Goal: Transaction & Acquisition: Purchase product/service

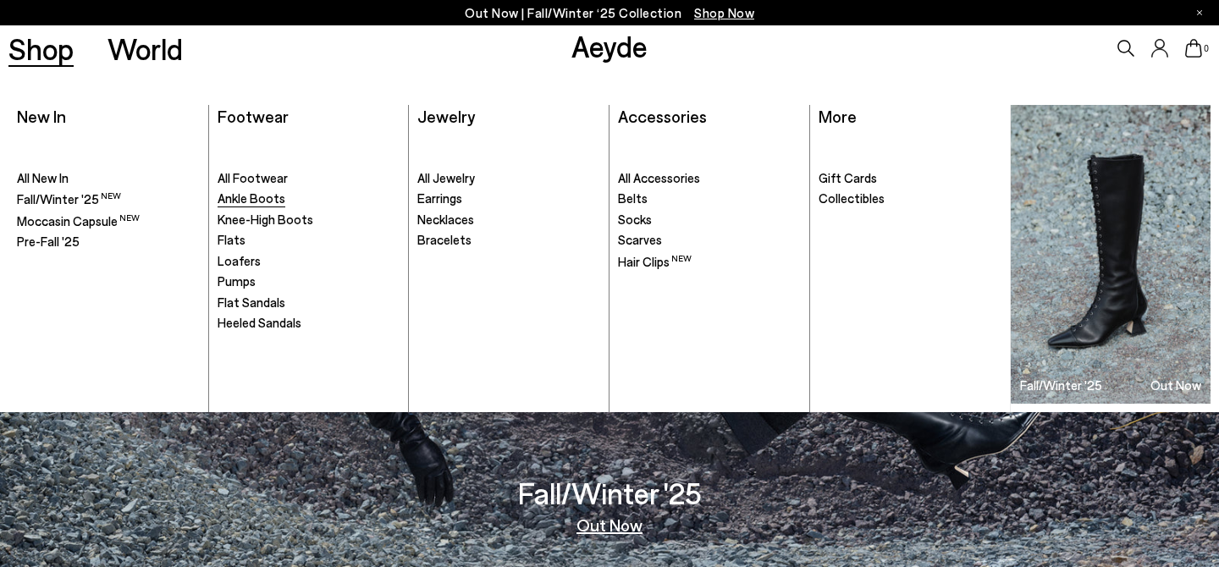
click at [275, 198] on span "Ankle Boots" at bounding box center [252, 197] width 68 height 15
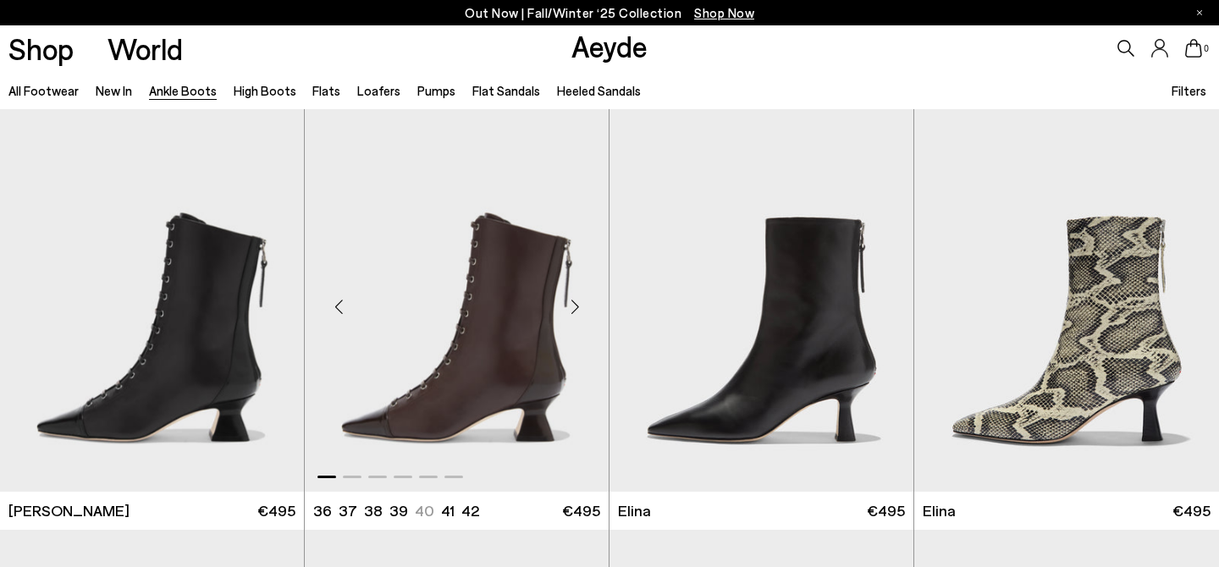
click at [576, 311] on div "Next slide" at bounding box center [574, 307] width 51 height 51
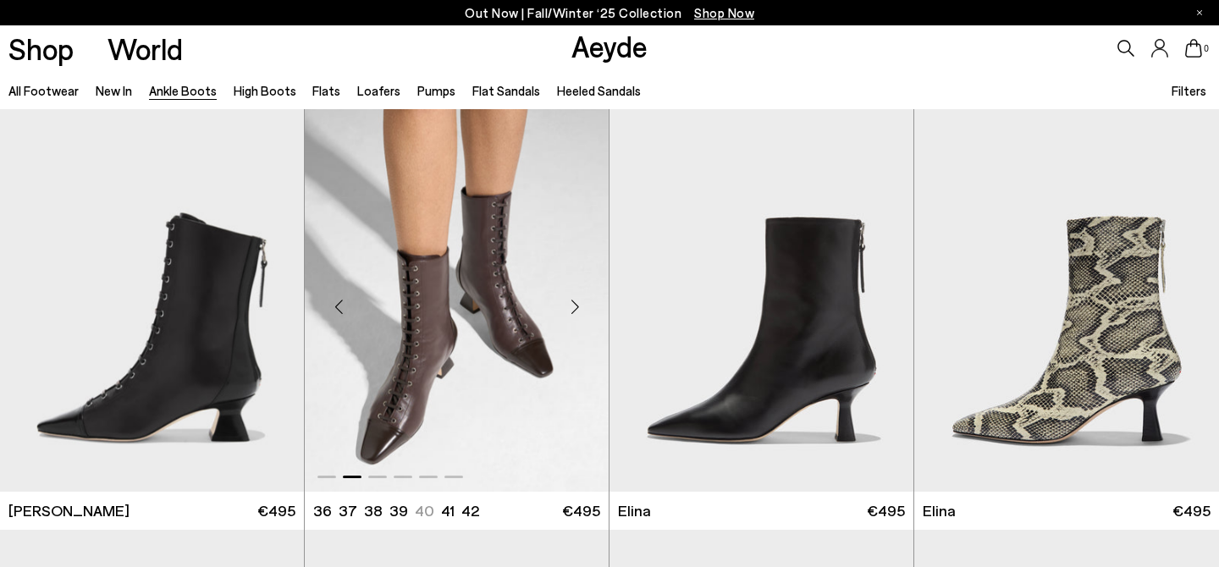
click at [576, 310] on div "Next slide" at bounding box center [574, 307] width 51 height 51
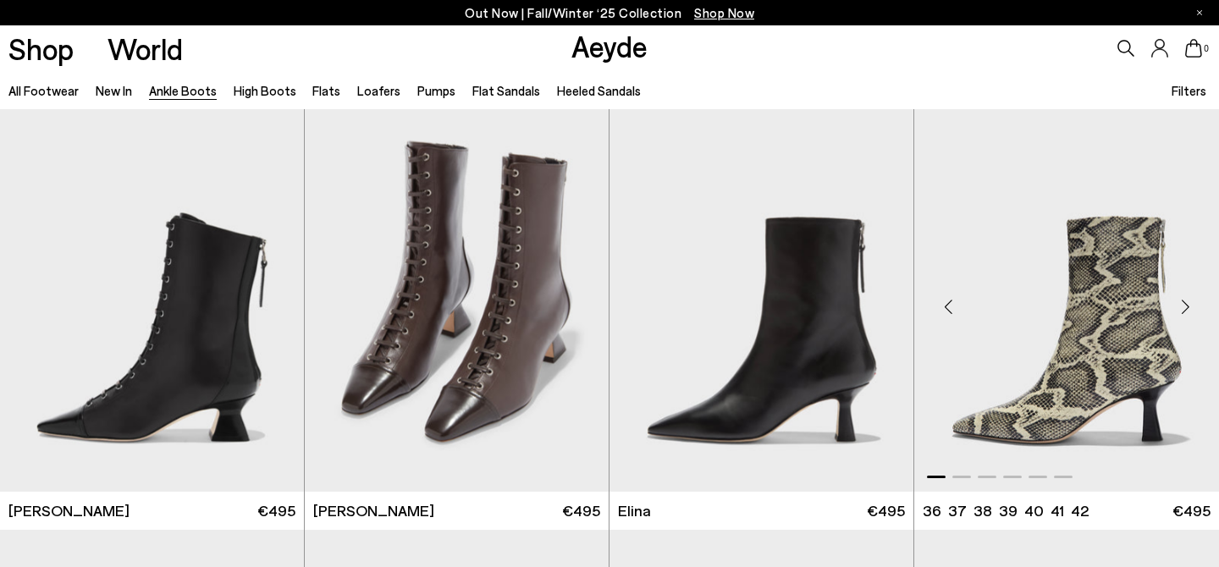
click at [1181, 301] on div "Next slide" at bounding box center [1185, 307] width 51 height 51
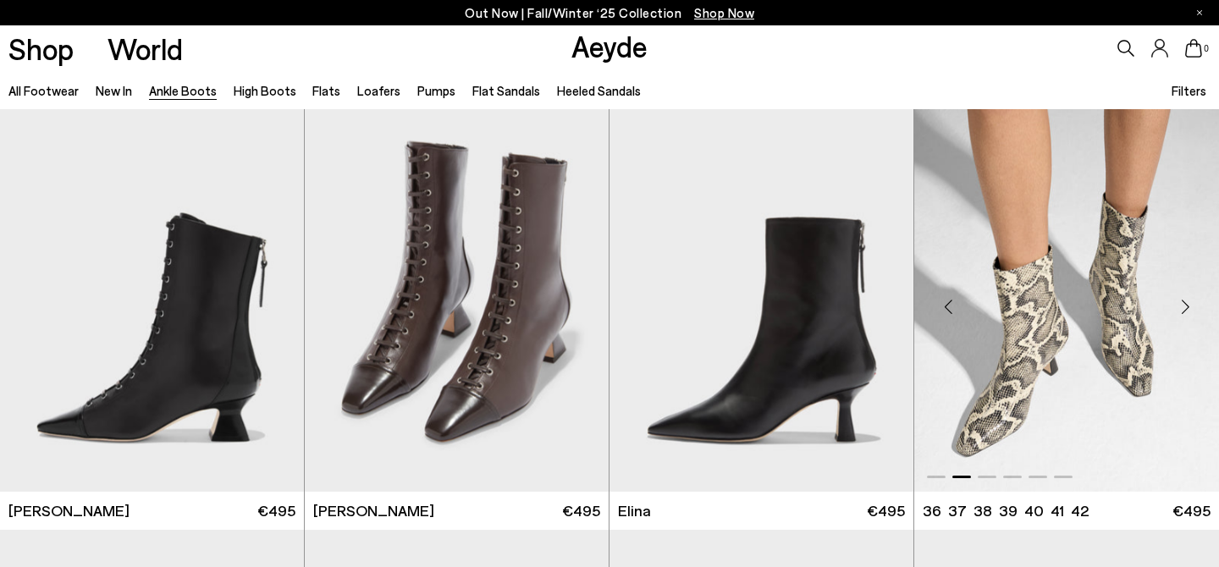
click at [1181, 301] on div "Next slide" at bounding box center [1185, 307] width 51 height 51
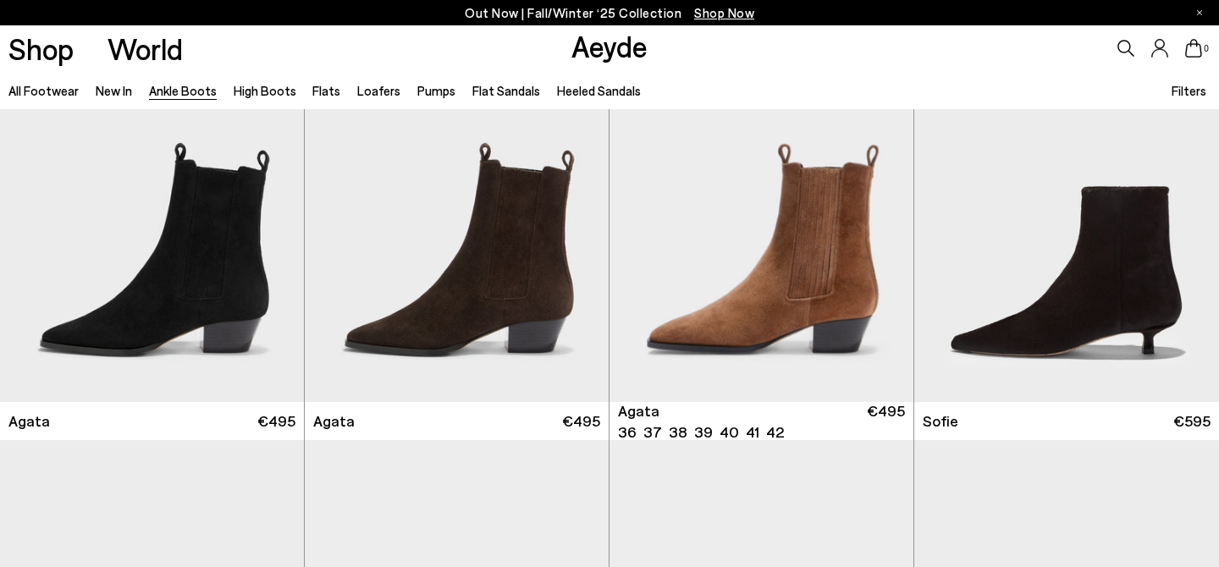
scroll to position [950, 0]
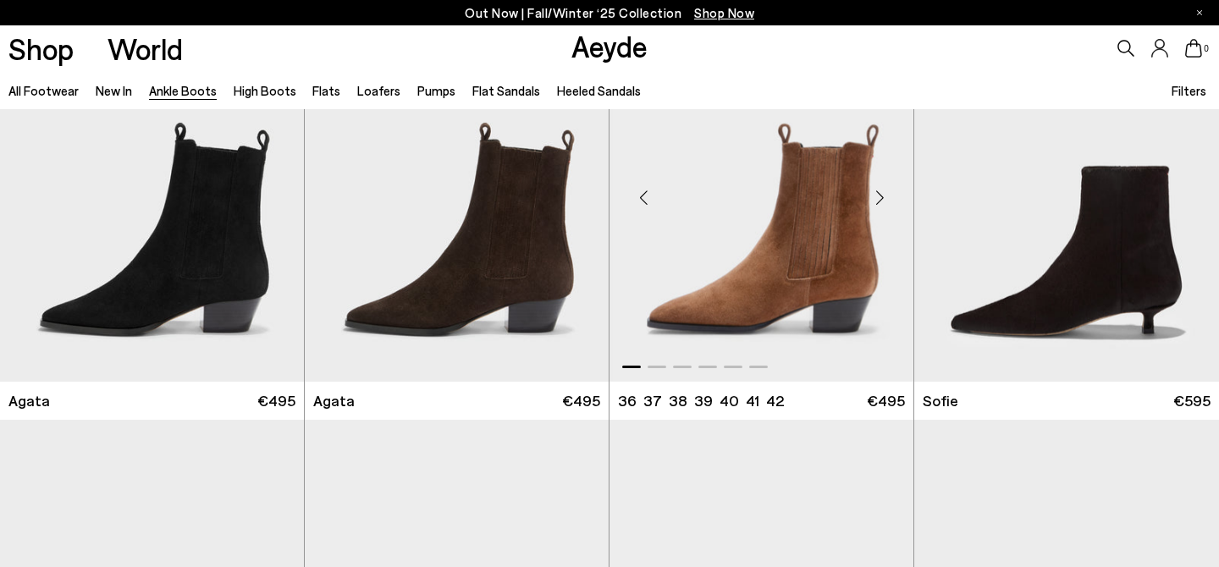
click at [875, 189] on div "Next slide" at bounding box center [879, 198] width 51 height 51
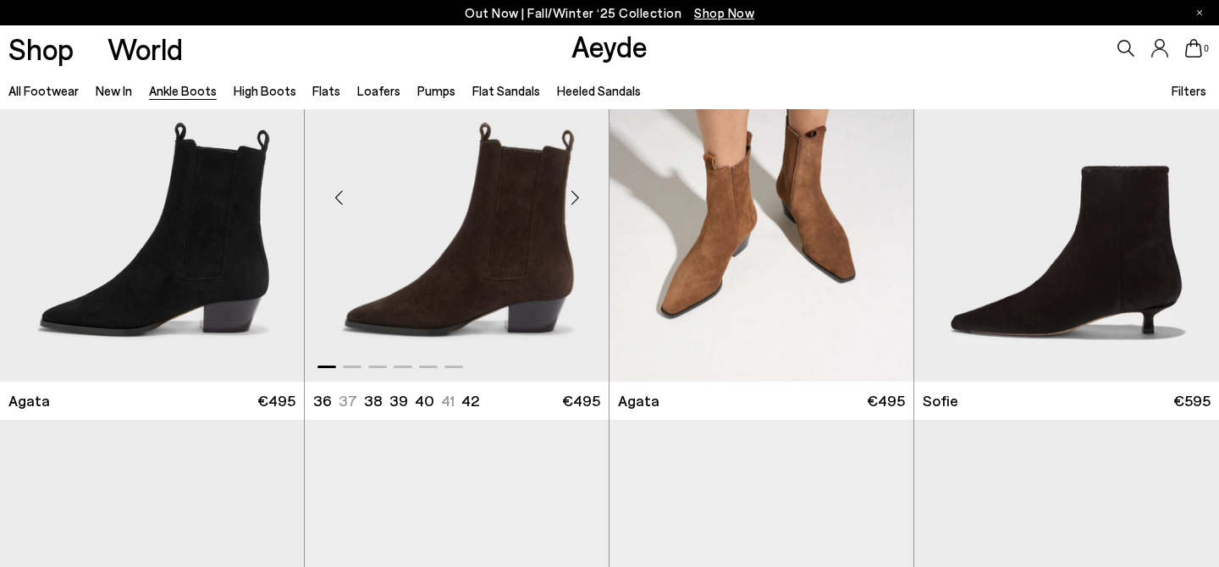
click at [578, 196] on div "Next slide" at bounding box center [574, 198] width 51 height 51
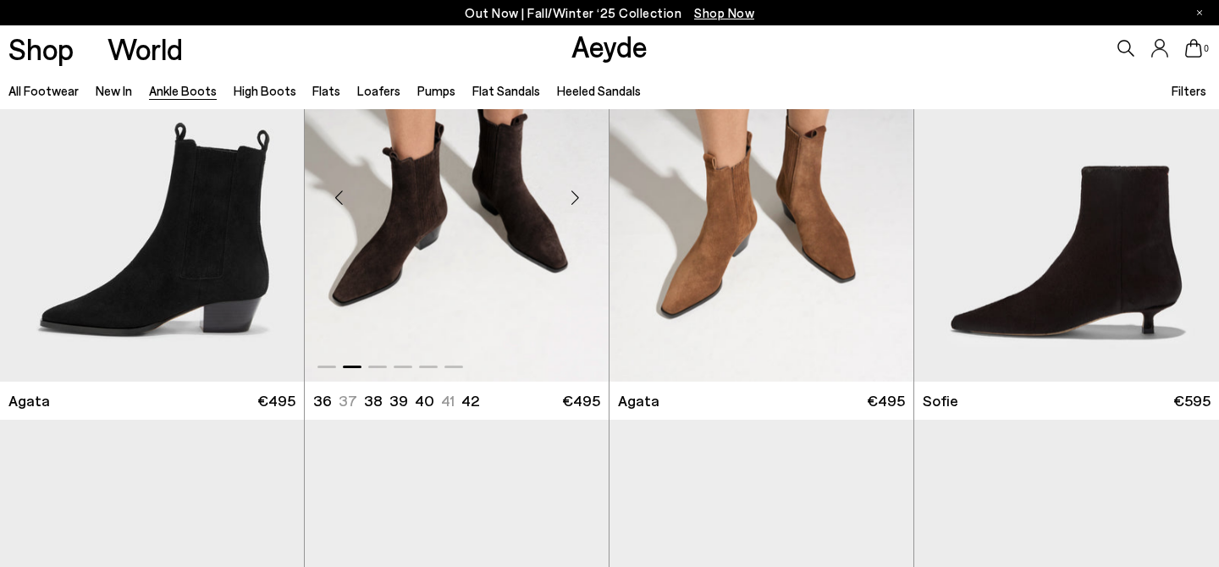
click at [578, 196] on div "Next slide" at bounding box center [574, 198] width 51 height 51
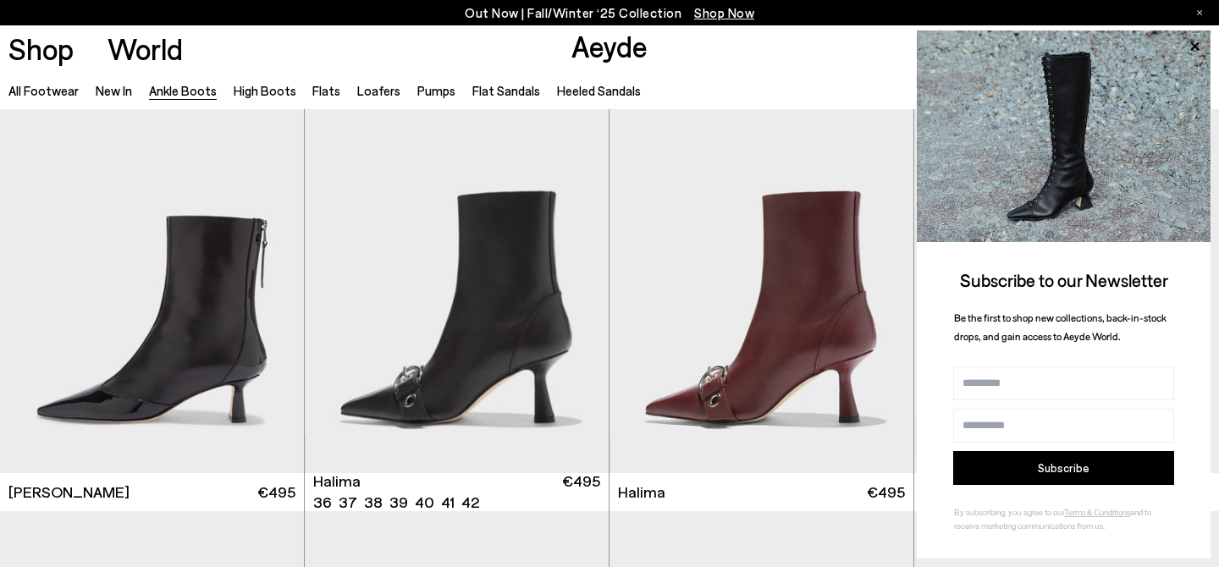
scroll to position [4225, 0]
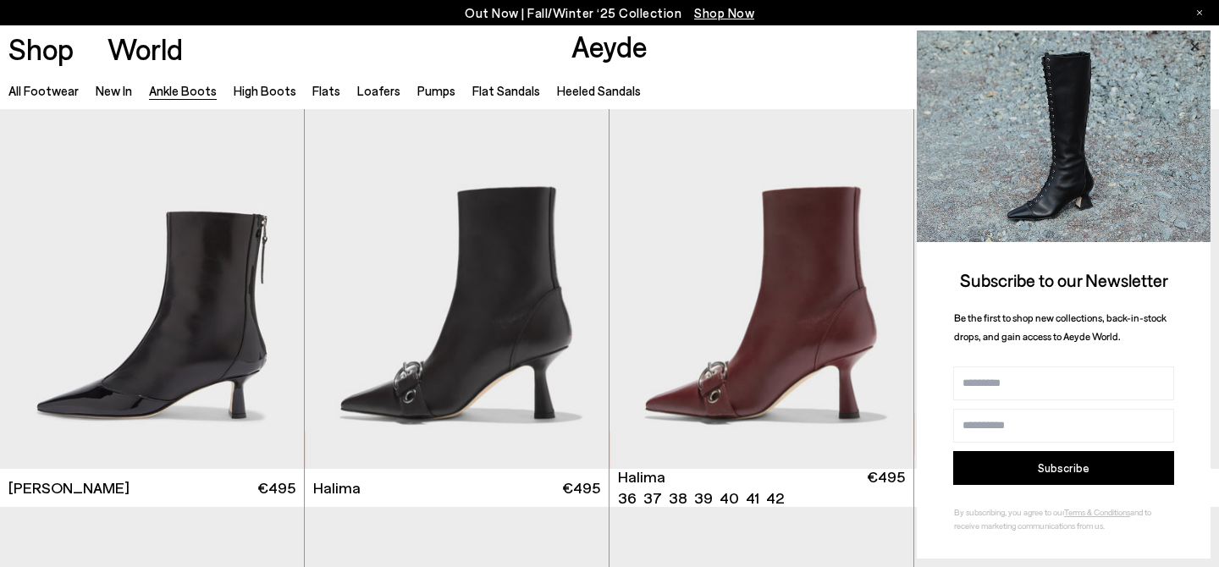
click at [1199, 42] on icon at bounding box center [1194, 45] width 8 height 8
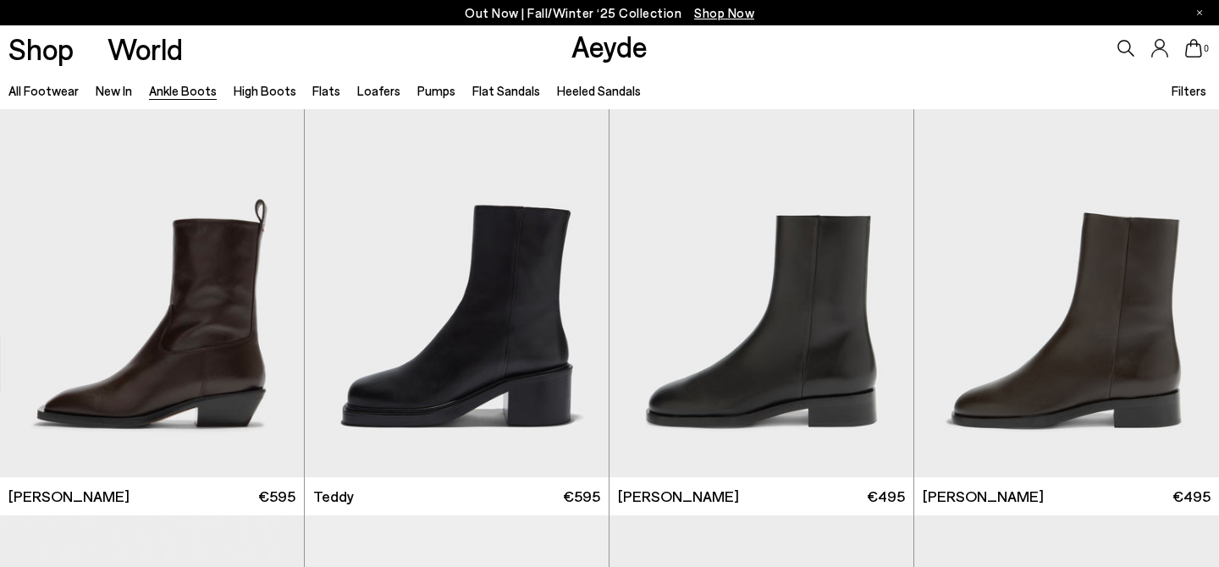
scroll to position [5611, 0]
